Goal: Find specific page/section: Find specific page/section

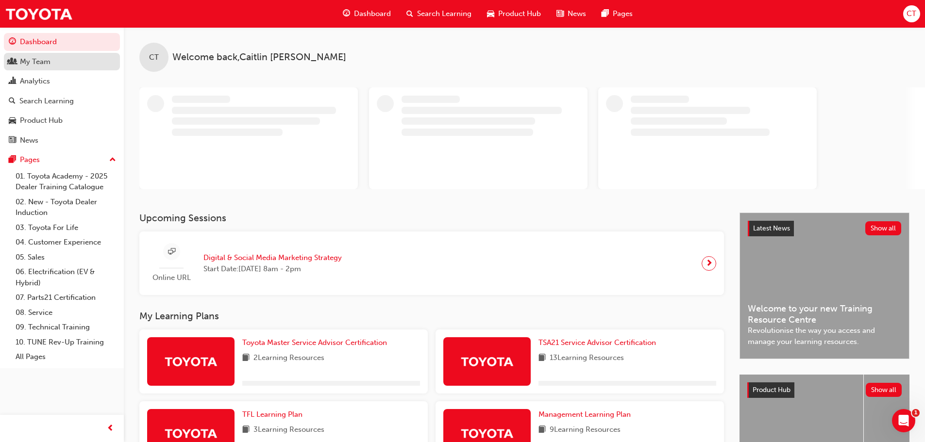
click at [41, 66] on div "My Team" at bounding box center [35, 61] width 31 height 11
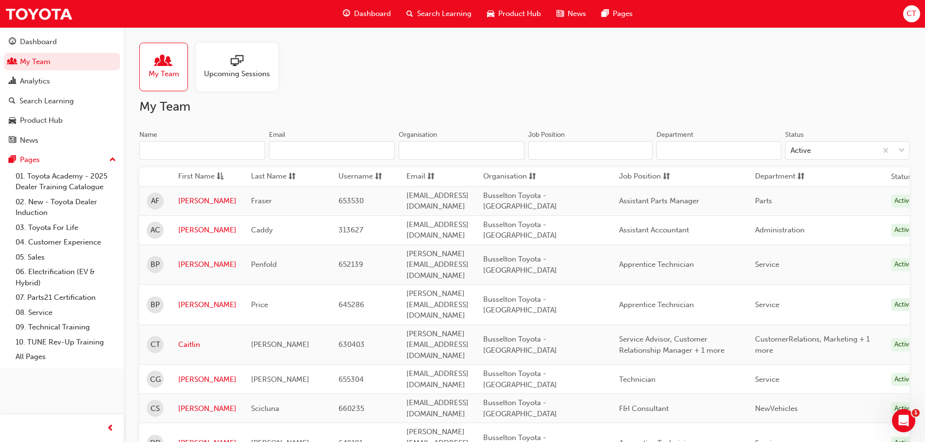
click at [149, 154] on input "Name" at bounding box center [202, 150] width 126 height 18
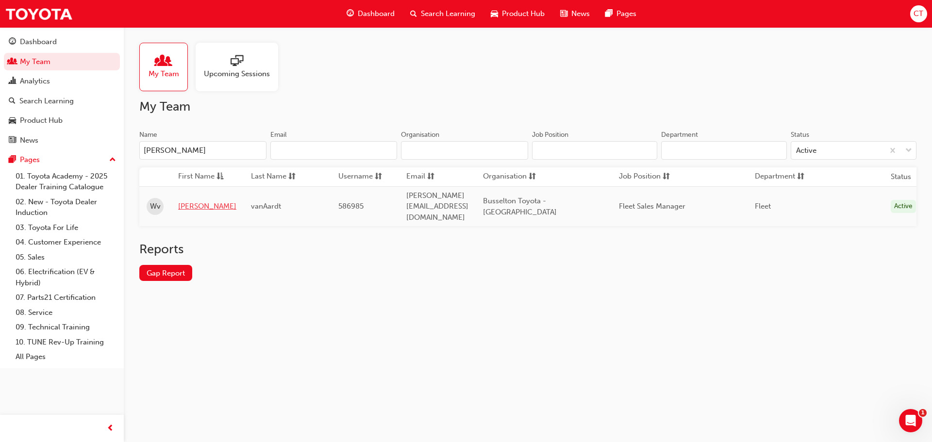
type input "[PERSON_NAME]"
click at [191, 201] on link "[PERSON_NAME]" at bounding box center [207, 206] width 58 height 11
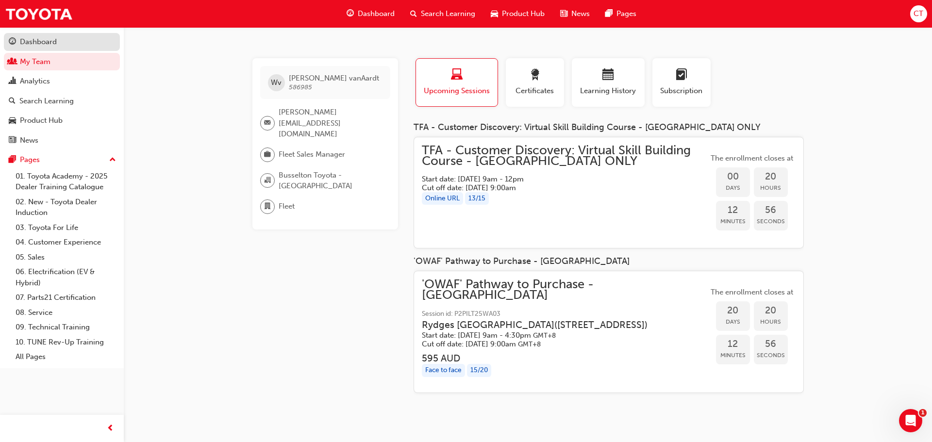
click at [23, 38] on div "Dashboard" at bounding box center [38, 41] width 37 height 11
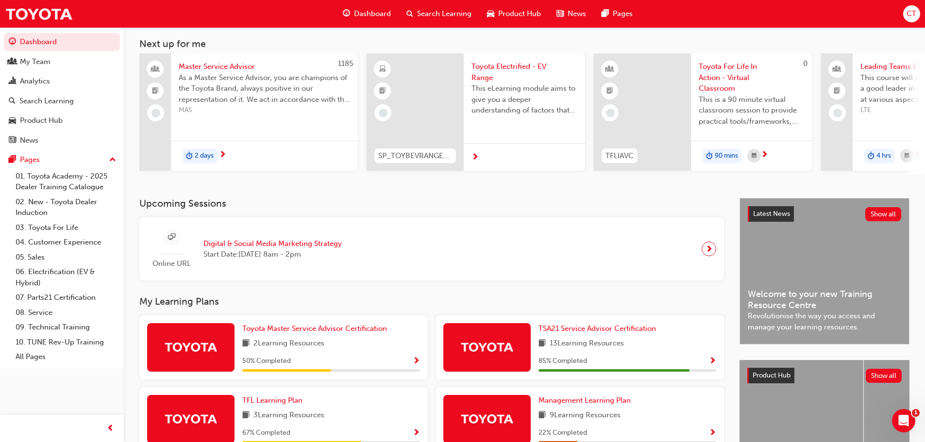
scroll to position [49, 0]
